Goal: Task Accomplishment & Management: Manage account settings

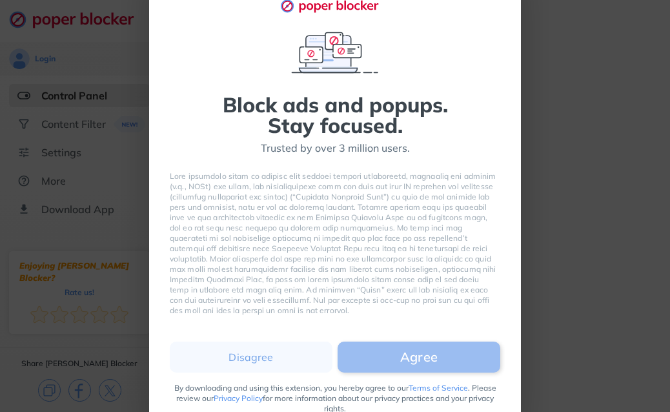
click at [410, 358] on button "Agree" at bounding box center [419, 357] width 163 height 31
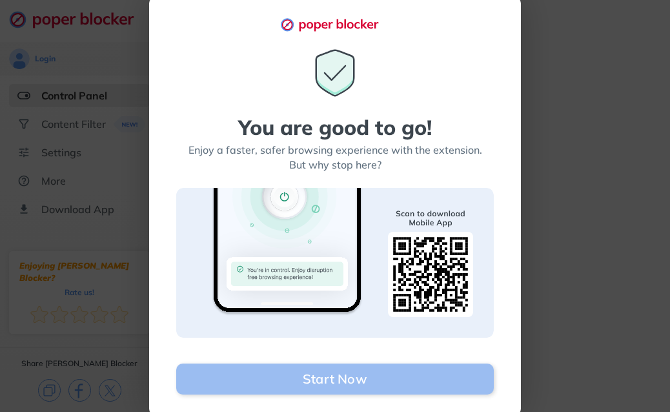
click at [407, 373] on button "Start Now" at bounding box center [335, 379] width 318 height 31
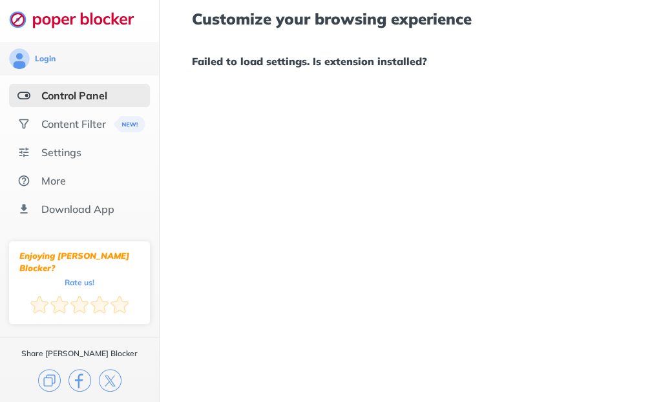
click at [399, 379] on div "Customize your browsing experience Failed to load settings. Is extension instal…" at bounding box center [479, 201] width 640 height 402
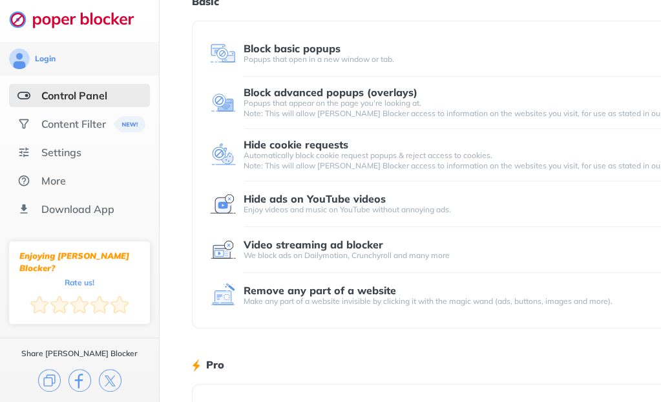
scroll to position [61, 0]
click at [114, 133] on div "Content Filter" at bounding box center [79, 123] width 141 height 23
